Goal: Contribute content

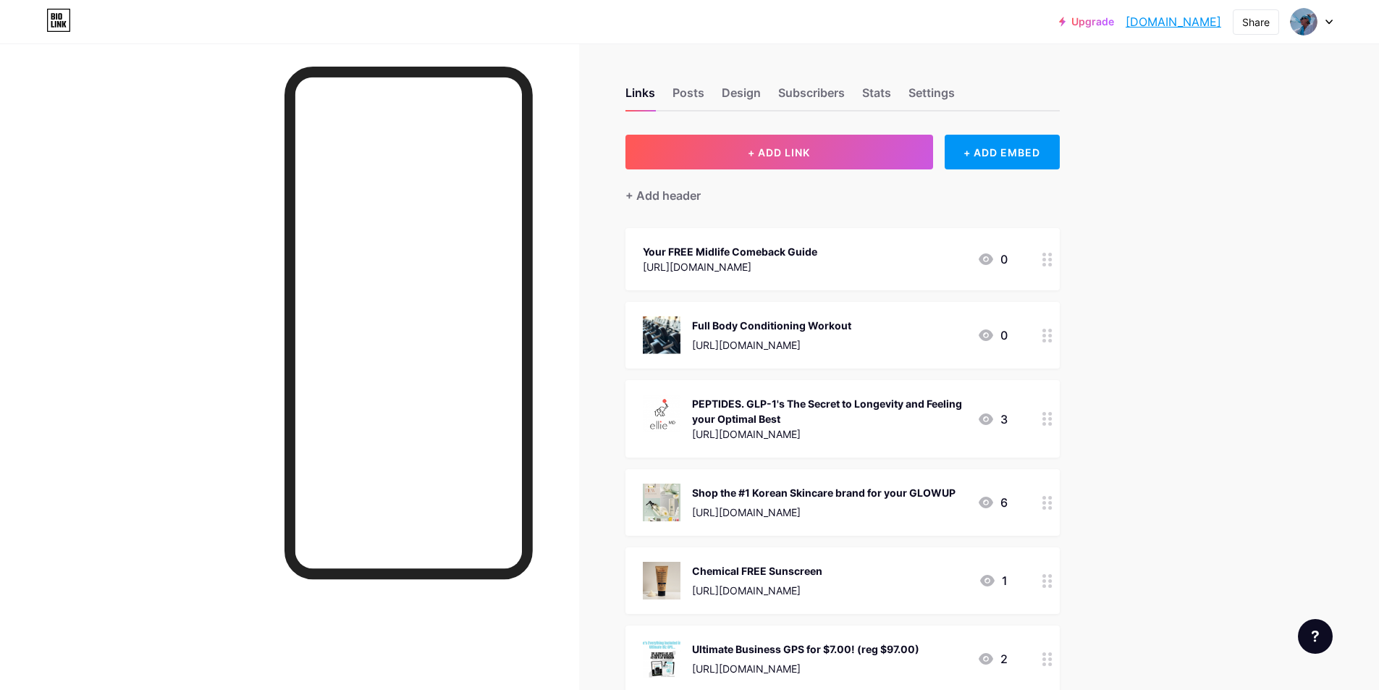
click at [761, 326] on div "Full Body Conditioning Workout" at bounding box center [771, 325] width 159 height 15
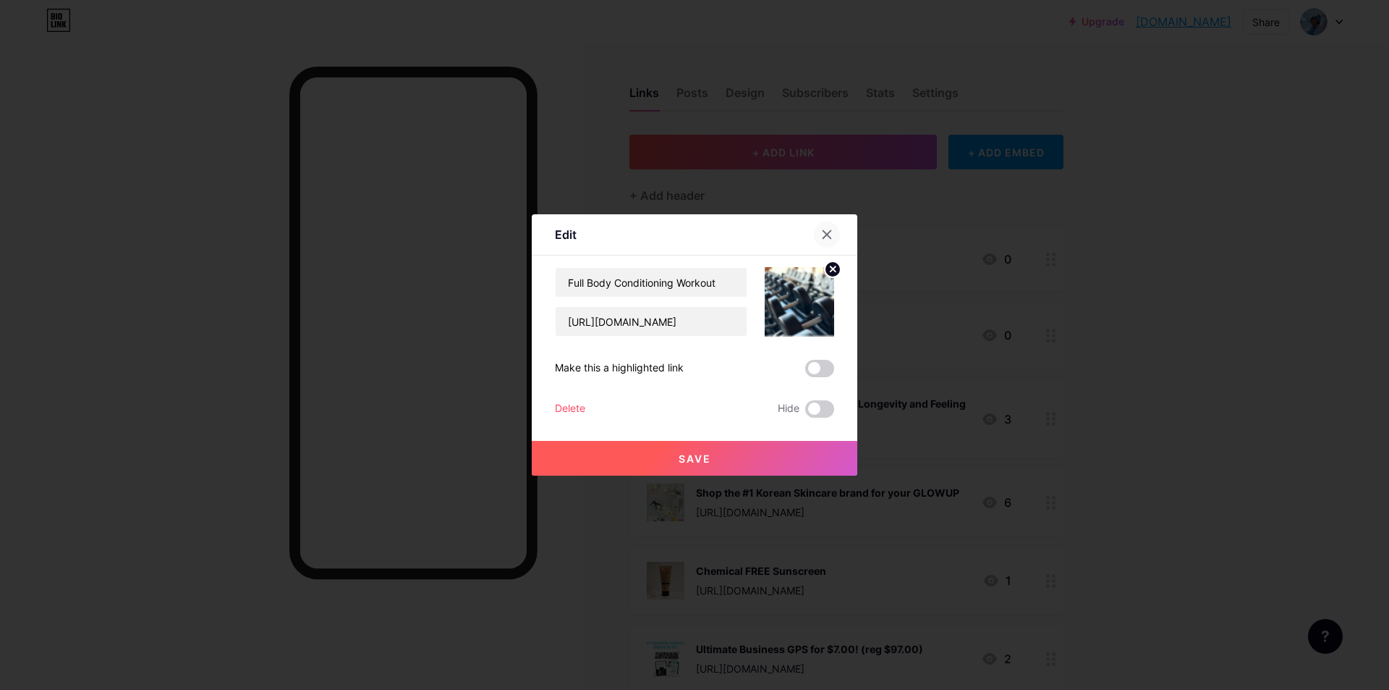
click at [831, 235] on icon at bounding box center [827, 235] width 12 height 12
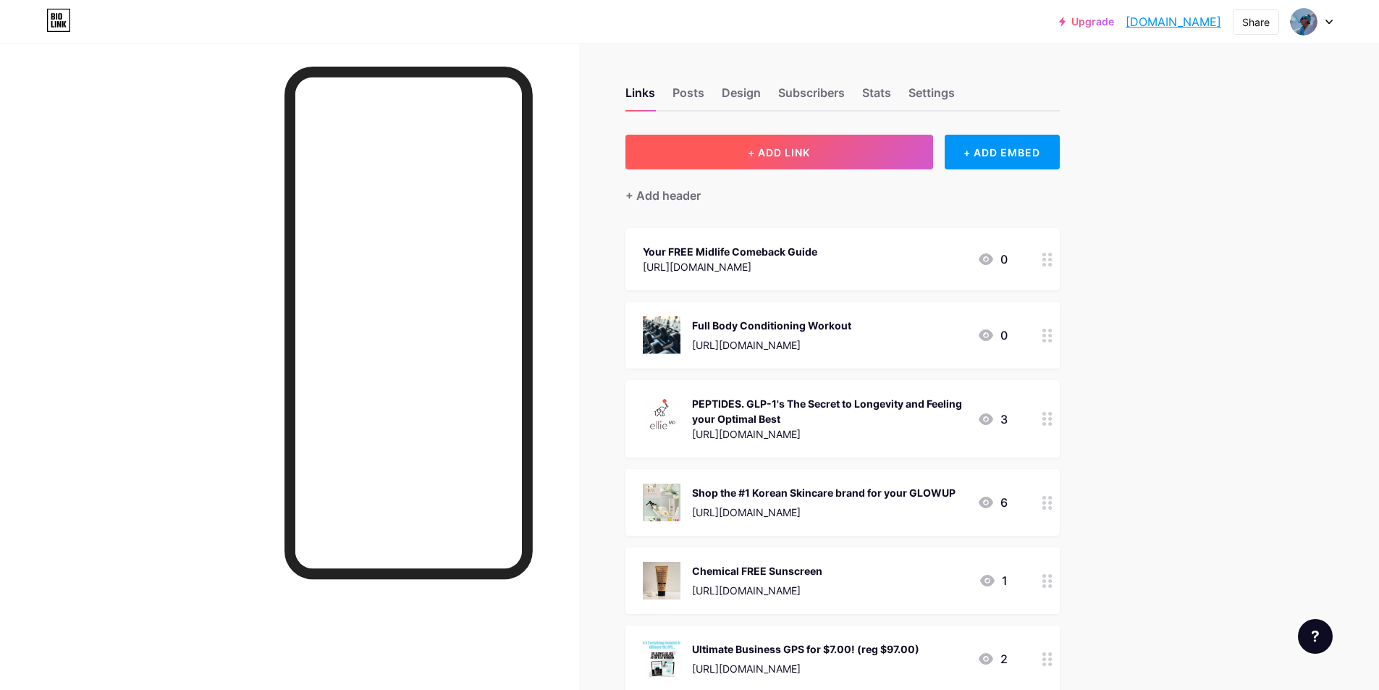
click at [757, 146] on span "+ ADD LINK" at bounding box center [779, 152] width 62 height 12
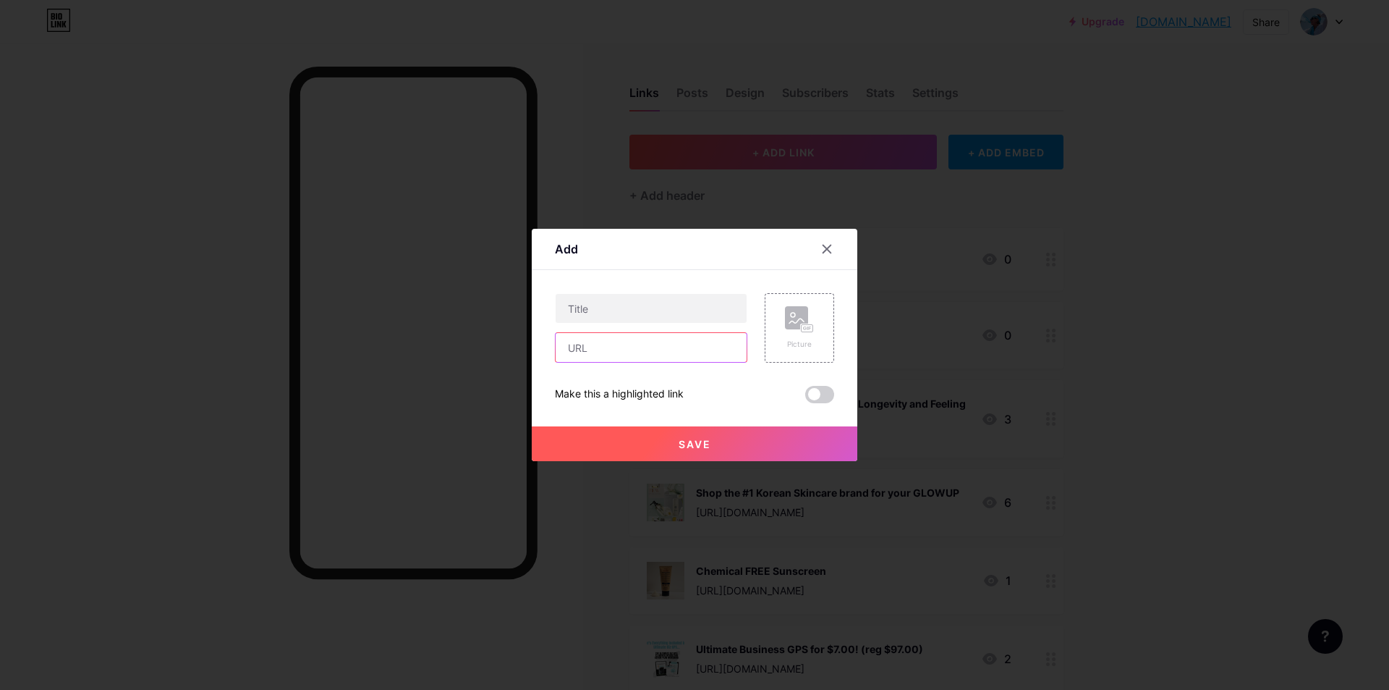
paste input "file:///C:/Users/lmccarron/Pictures/The%20Radiance%20Reset%20%20(5).pdf"
type input "file:///C:/Users/lmccarron/Pictures/The%20Radiance%20Reset%20%20(5).pdf"
click at [598, 307] on input "text" at bounding box center [651, 308] width 191 height 29
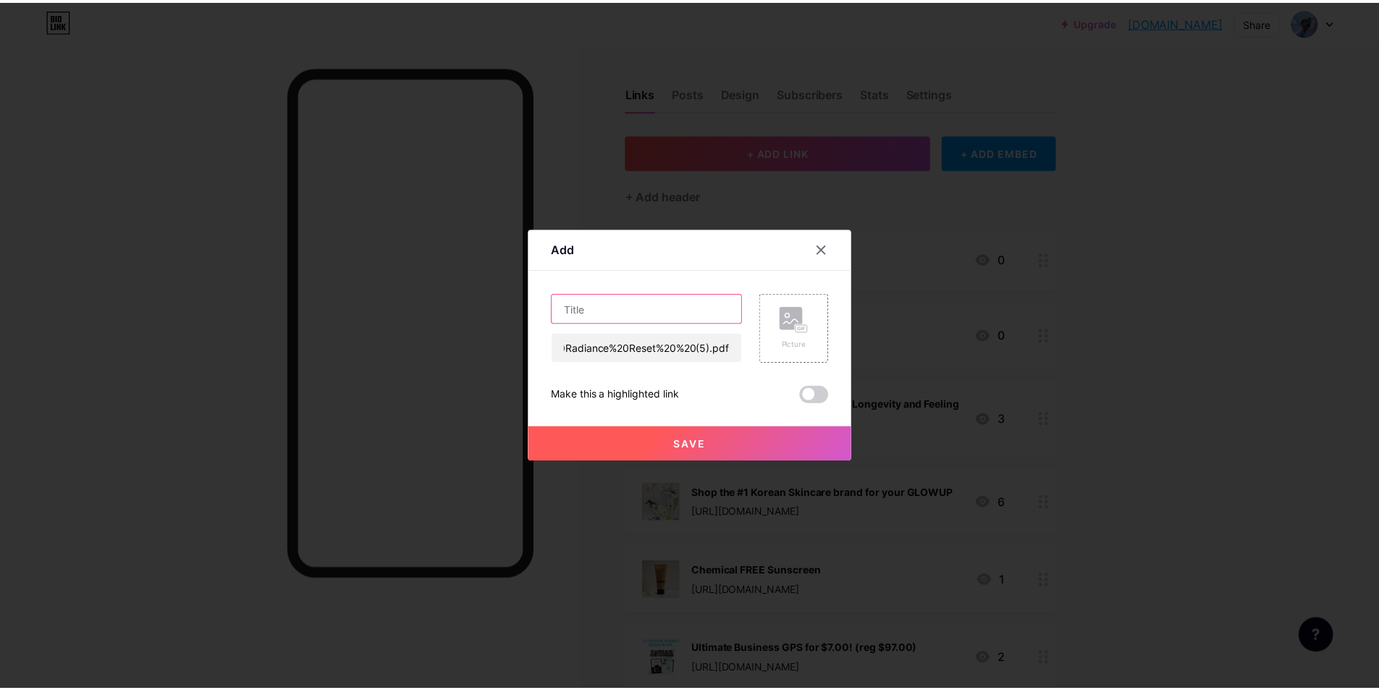
scroll to position [0, 0]
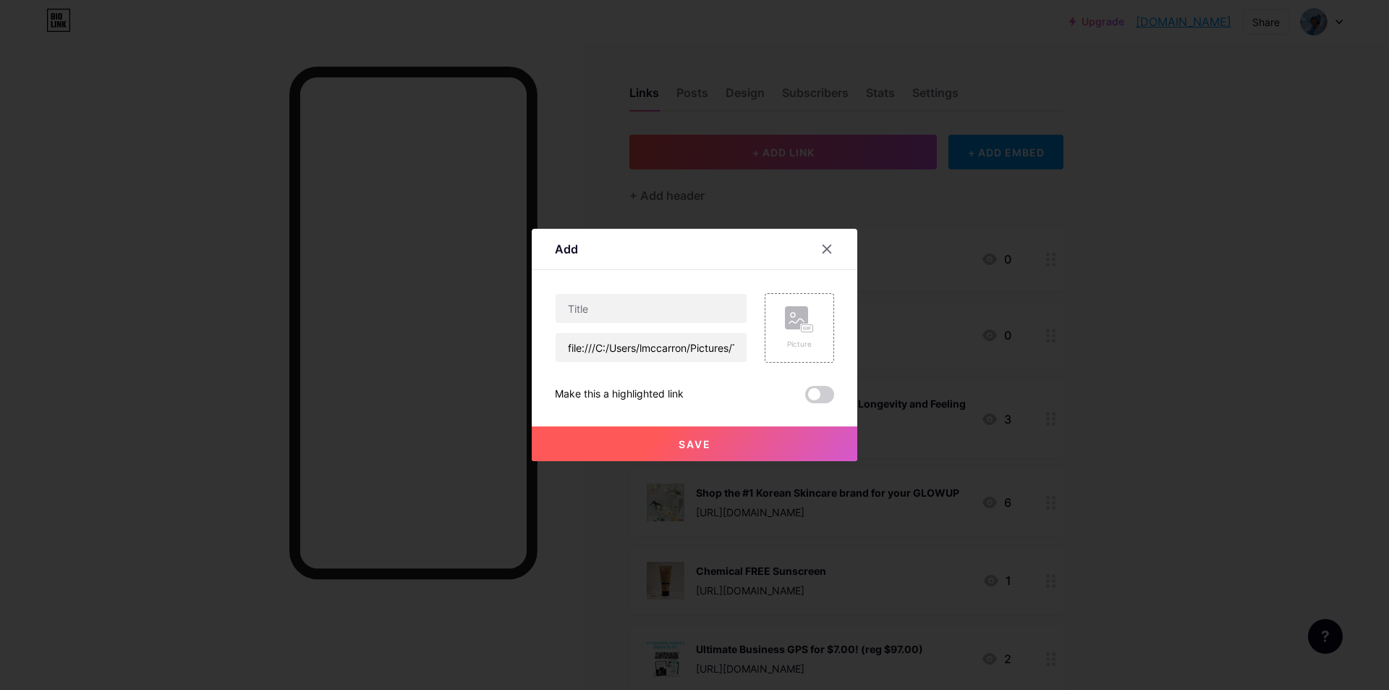
click at [664, 437] on button "Save" at bounding box center [695, 443] width 326 height 35
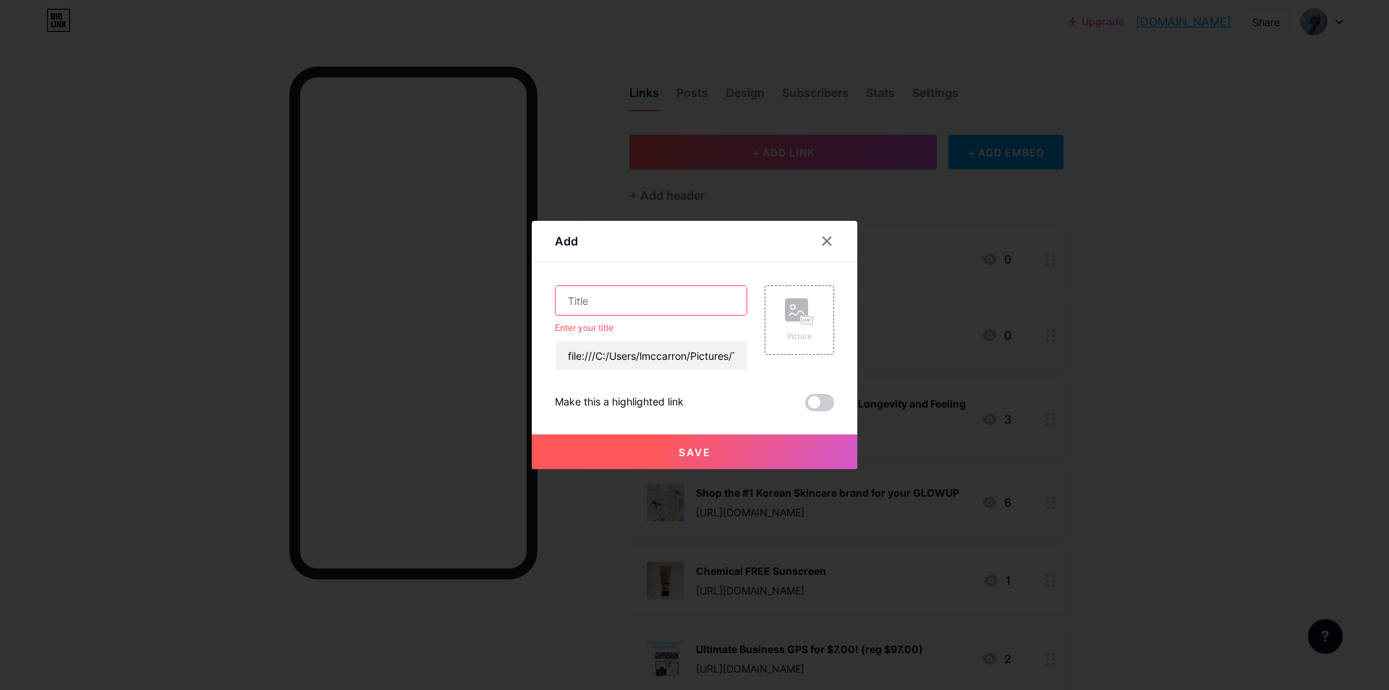
click at [657, 297] on input "text" at bounding box center [651, 300] width 191 height 29
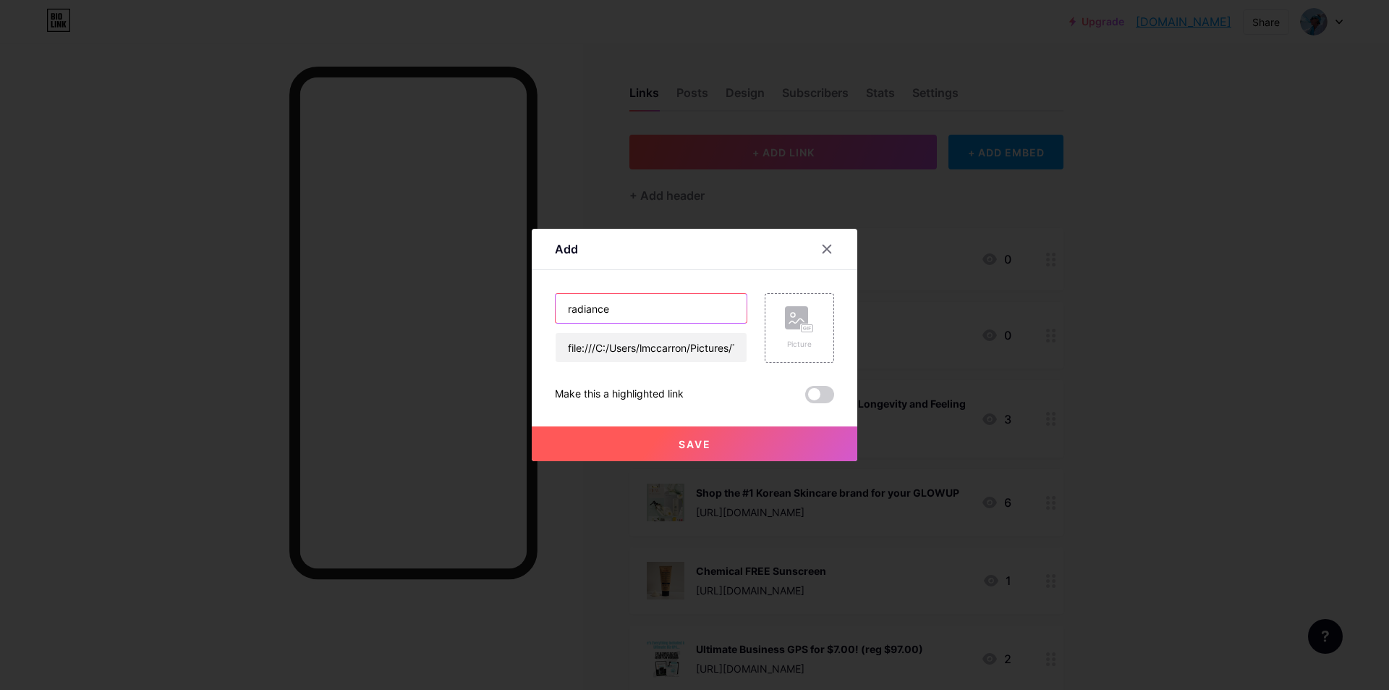
type input "radiance"
click at [719, 444] on button "Save" at bounding box center [695, 443] width 326 height 35
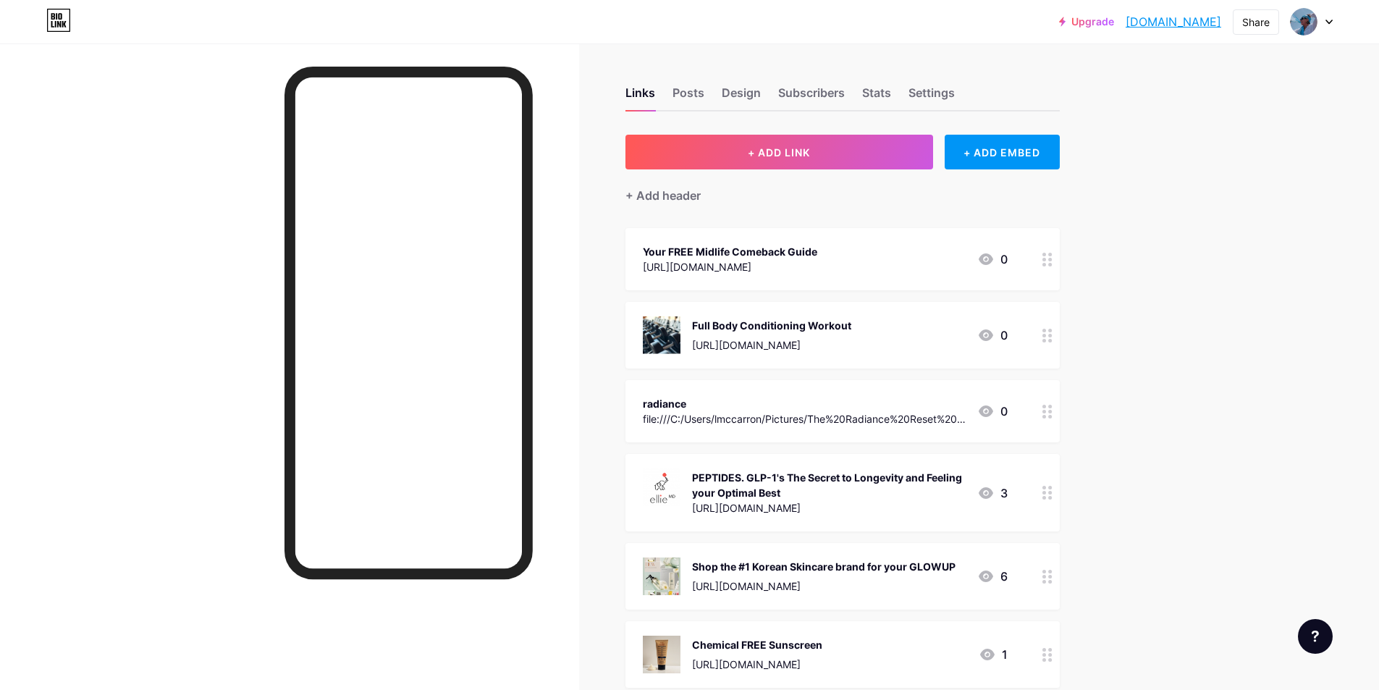
click at [1051, 411] on icon at bounding box center [1047, 412] width 10 height 14
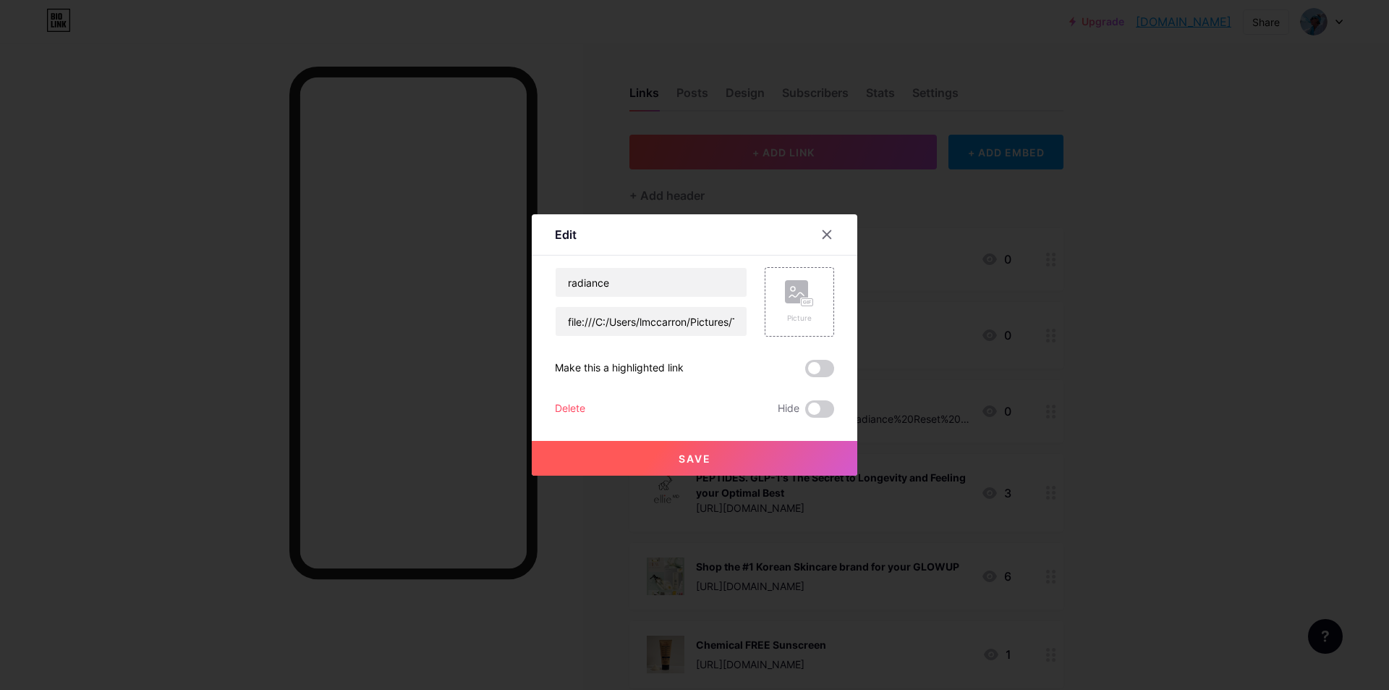
click at [565, 405] on div "Delete" at bounding box center [570, 408] width 30 height 17
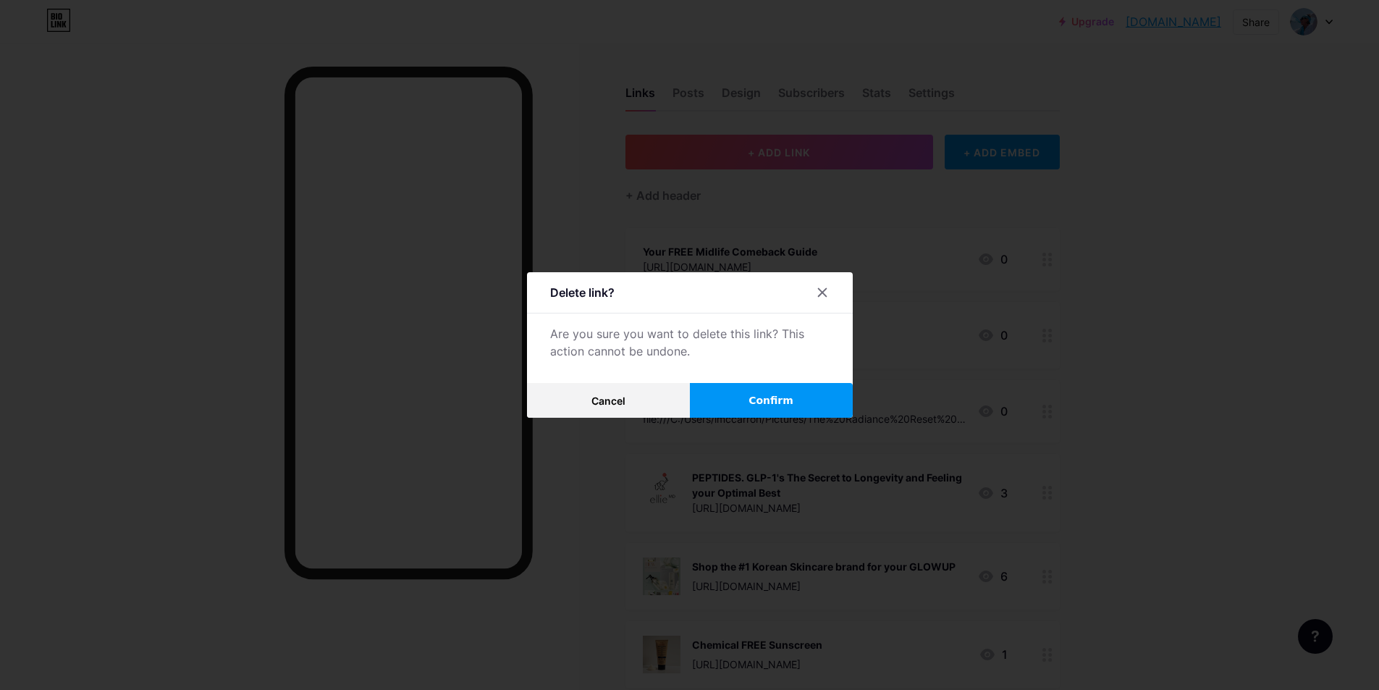
click at [742, 399] on button "Confirm" at bounding box center [771, 400] width 163 height 35
